Goal: Task Accomplishment & Management: Manage account settings

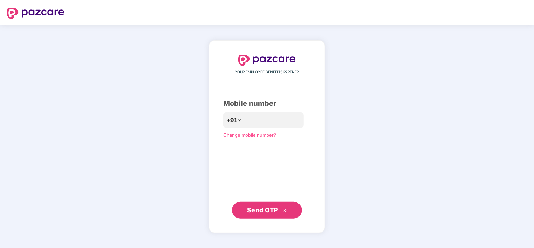
click at [249, 210] on span "Send OTP" at bounding box center [262, 209] width 31 height 7
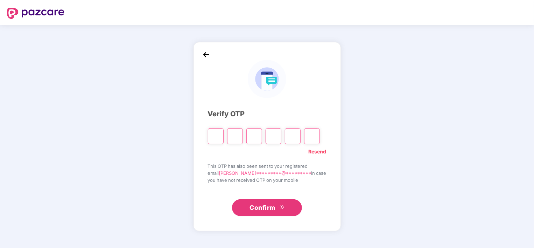
type input "*"
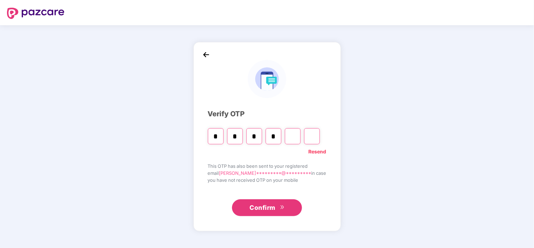
type input "*"
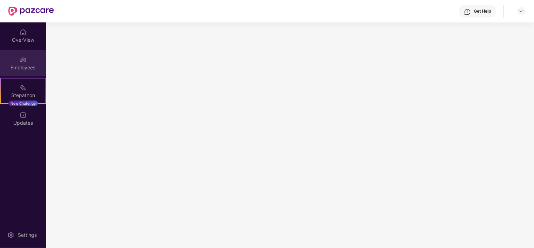
click at [31, 55] on div "Employees" at bounding box center [23, 63] width 46 height 26
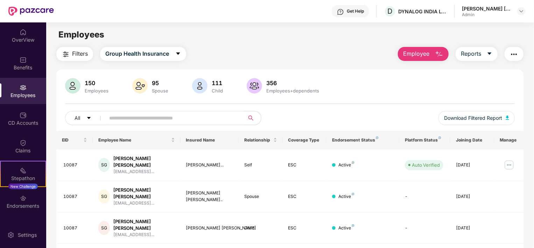
click at [215, 85] on div "111" at bounding box center [217, 82] width 14 height 7
click at [203, 85] on img at bounding box center [199, 85] width 15 height 15
click at [189, 113] on input "text" at bounding box center [172, 118] width 126 height 10
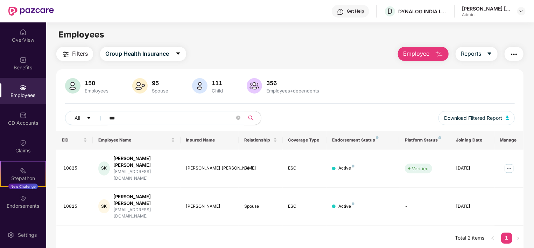
click at [156, 116] on input "***" at bounding box center [172, 118] width 126 height 10
type input "*"
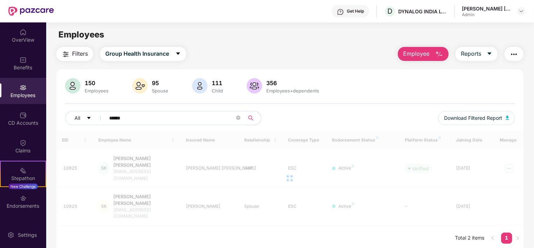
type input "******"
click at [281, 112] on div "All ******" at bounding box center [177, 118] width 225 height 14
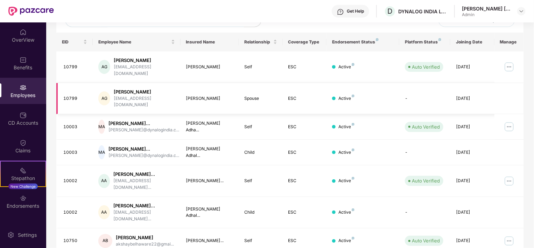
scroll to position [105, 0]
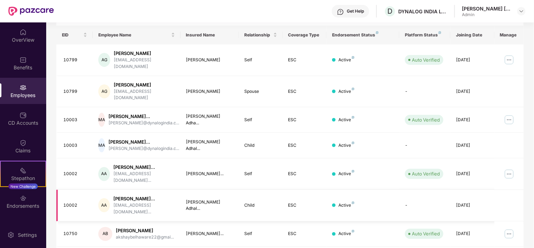
click at [458, 202] on div "[DATE]" at bounding box center [472, 205] width 33 height 7
click at [507, 168] on img at bounding box center [508, 173] width 11 height 11
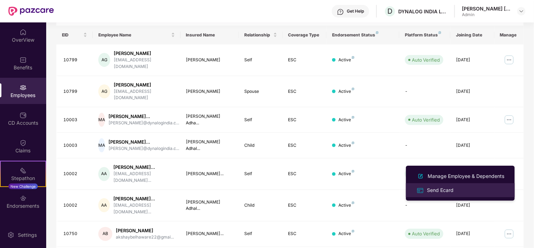
click at [434, 191] on div "Send Ecard" at bounding box center [439, 190] width 29 height 8
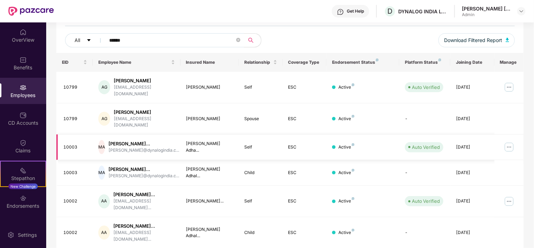
scroll to position [74, 0]
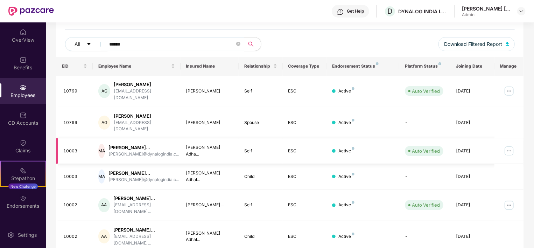
click at [504, 145] on img at bounding box center [508, 150] width 11 height 11
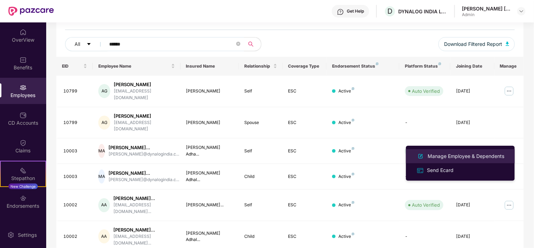
click at [480, 154] on div "Manage Employee & Dependents" at bounding box center [465, 156] width 79 height 8
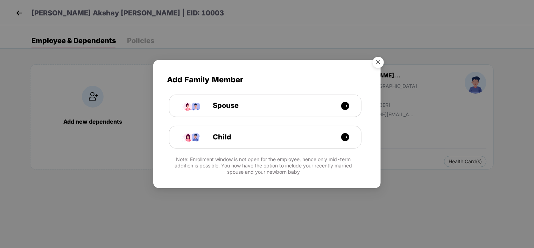
click at [379, 60] on img "Close" at bounding box center [378, 64] width 20 height 20
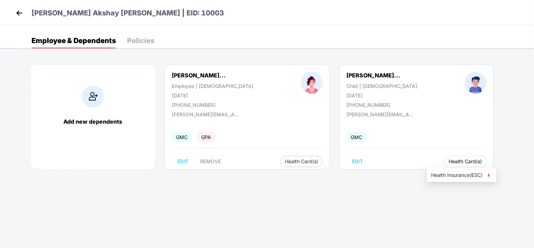
click at [454, 162] on span "Health Card(s)" at bounding box center [464, 161] width 33 height 3
click at [491, 172] on img at bounding box center [488, 175] width 7 height 7
click at [18, 11] on img at bounding box center [19, 13] width 10 height 10
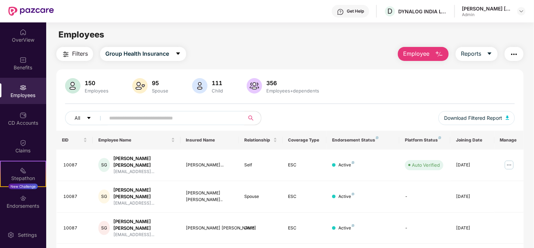
click at [168, 120] on input "text" at bounding box center [172, 118] width 126 height 10
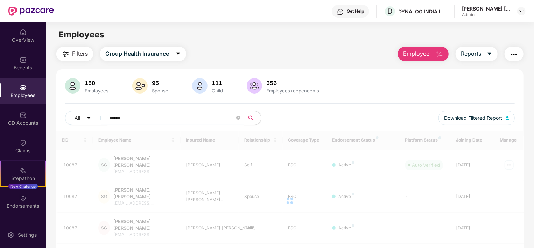
type input "******"
click at [302, 116] on div "All ****** Download Filtered Report" at bounding box center [290, 121] width 450 height 20
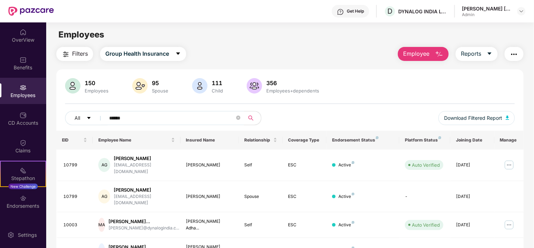
scroll to position [105, 0]
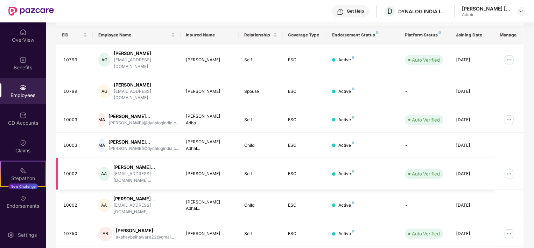
click at [507, 168] on img at bounding box center [508, 173] width 11 height 11
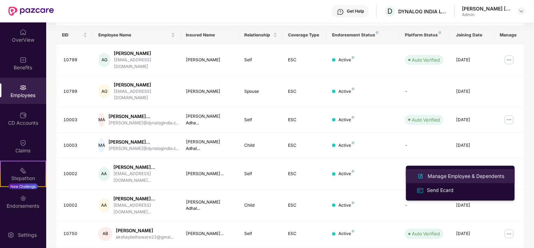
click at [468, 177] on div "Manage Employee & Dependents" at bounding box center [465, 176] width 79 height 8
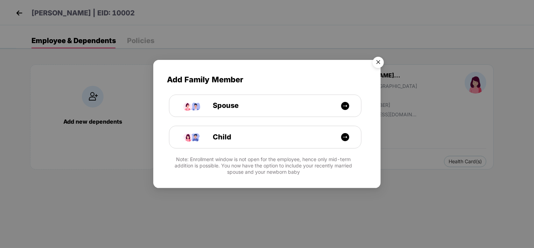
click at [376, 61] on img "Close" at bounding box center [378, 64] width 20 height 20
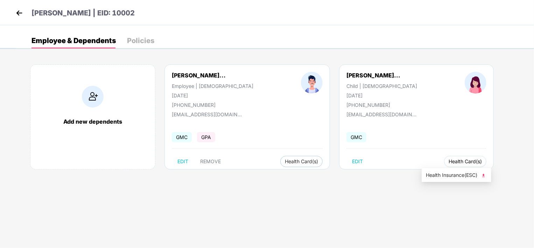
click at [452, 163] on span "Health Card(s)" at bounding box center [464, 161] width 33 height 3
click at [452, 172] on span "Health Insurance(ESC)" at bounding box center [456, 175] width 61 height 8
click at [19, 15] on img at bounding box center [19, 13] width 10 height 10
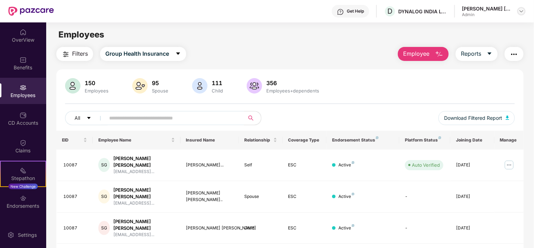
click at [518, 12] on div at bounding box center [521, 11] width 8 height 8
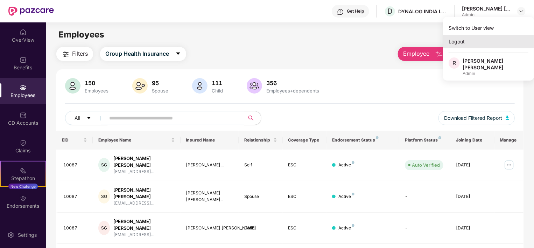
click at [481, 48] on div "Logout" at bounding box center [488, 42] width 91 height 14
